Goal: Check status: Check status

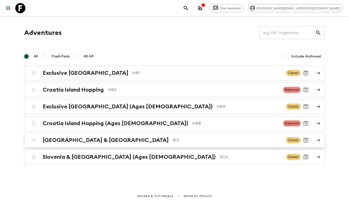
click at [173, 139] on p "SC1" at bounding box center [227, 140] width 109 height 6
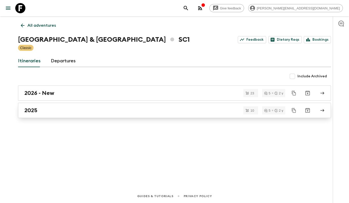
click at [100, 106] on link "2025" at bounding box center [174, 110] width 313 height 15
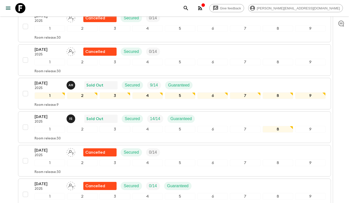
scroll to position [134, 0]
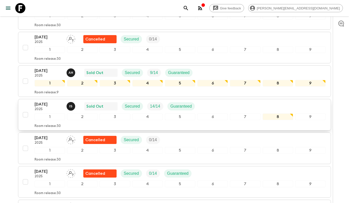
click at [251, 103] on div "[DATE] 2025 I S Sold Out Secured 14 / 14 Guaranteed" at bounding box center [180, 106] width 291 height 10
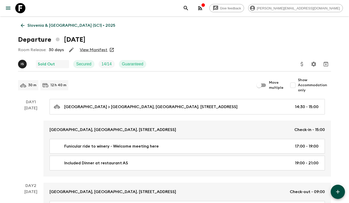
click at [88, 49] on link "View Manifest" at bounding box center [94, 49] width 28 height 5
